Goal: Find specific page/section: Find specific page/section

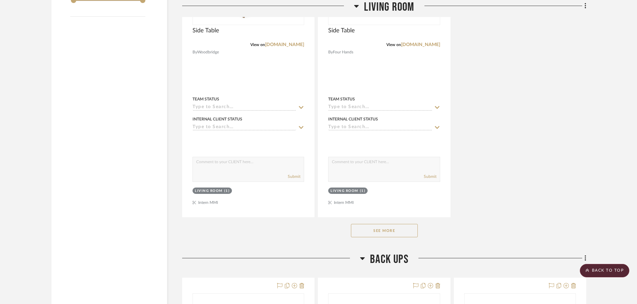
scroll to position [902, 0]
click at [404, 235] on button "See More" at bounding box center [384, 229] width 67 height 13
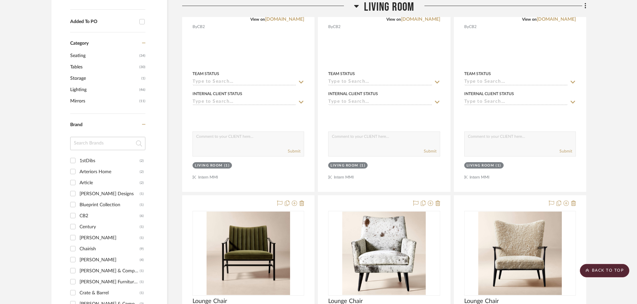
scroll to position [134, 0]
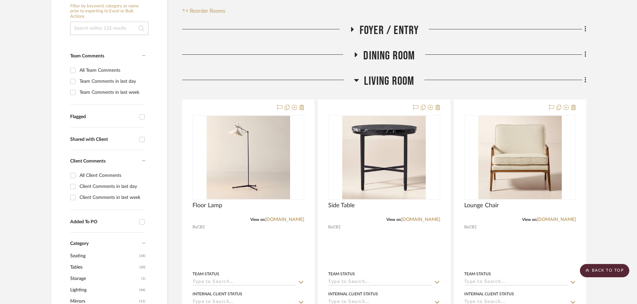
click at [354, 50] on h3 "Dining Room" at bounding box center [383, 56] width 61 height 14
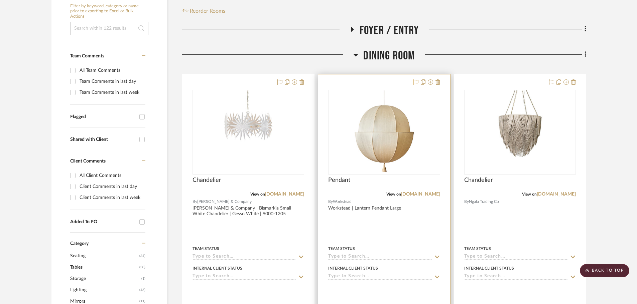
click at [416, 81] on icon at bounding box center [415, 81] width 5 height 5
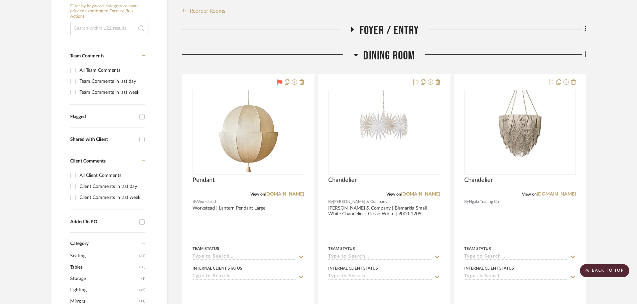
click at [352, 28] on icon at bounding box center [352, 29] width 8 height 5
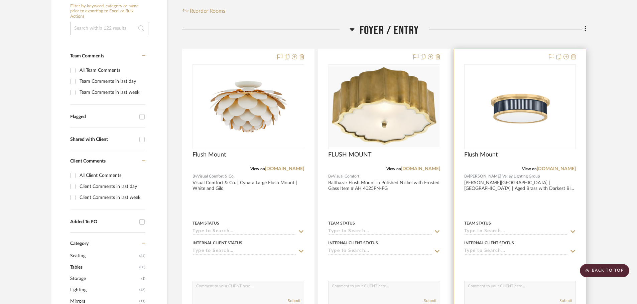
click at [550, 58] on icon at bounding box center [550, 56] width 5 height 5
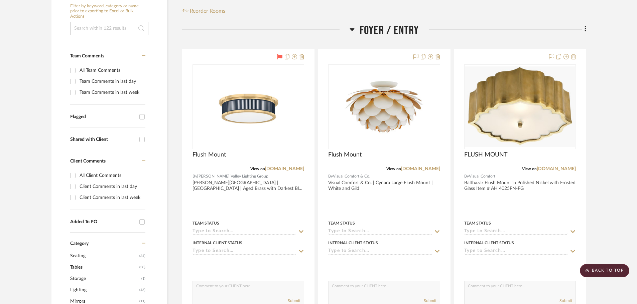
click at [352, 29] on icon at bounding box center [351, 29] width 5 height 3
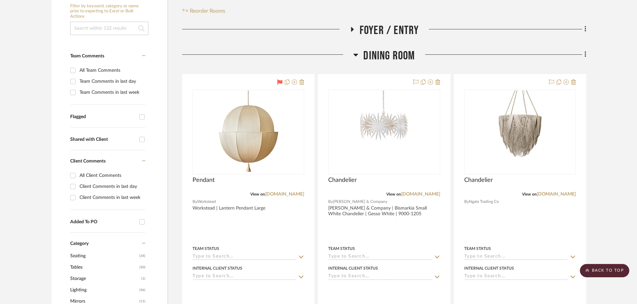
click at [357, 55] on icon at bounding box center [355, 55] width 5 height 8
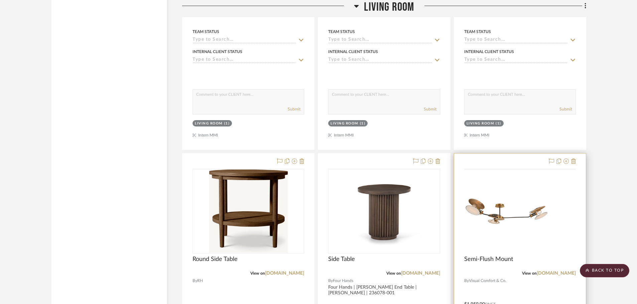
scroll to position [1069, 0]
